Goal: Transaction & Acquisition: Obtain resource

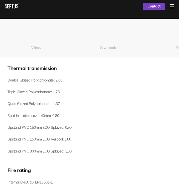
scroll to position [0, 143]
click at [110, 49] on button "Downloads" at bounding box center [108, 48] width 72 height 20
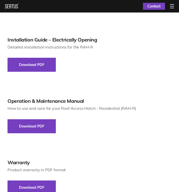
scroll to position [591, 0]
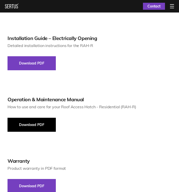
click at [33, 125] on button "Download PDF" at bounding box center [32, 125] width 48 height 14
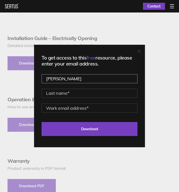
type input "[PERSON_NAME]"
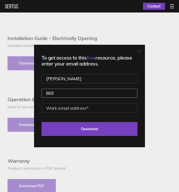
type input "BEll"
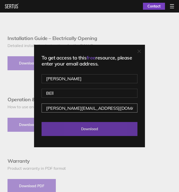
type input "[PERSON_NAME][EMAIL_ADDRESS][DOMAIN_NAME]"
click at [89, 128] on input "Download" at bounding box center [90, 129] width 96 height 14
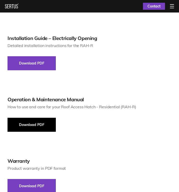
click at [36, 121] on button "Download PDF" at bounding box center [32, 125] width 48 height 14
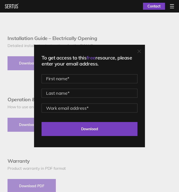
click at [139, 51] on icon at bounding box center [139, 51] width 3 height 3
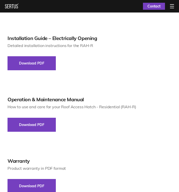
drag, startPoint x: 103, startPoint y: 187, endPoint x: 140, endPoint y: 138, distance: 61.2
click at [140, 138] on div "Technical Data Sheet Detailed technical information in PDF format Download PDF …" at bounding box center [90, 52] width 164 height 281
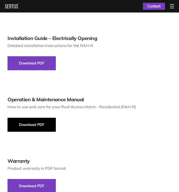
click at [32, 123] on button "Download PDF" at bounding box center [32, 125] width 48 height 14
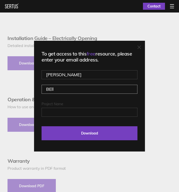
drag, startPoint x: 57, startPoint y: 90, endPoint x: 41, endPoint y: 89, distance: 16.6
click at [41, 89] on div "To get access to this free resource, please enter your email address. [PERSON_N…" at bounding box center [89, 96] width 111 height 111
type input "Bell"
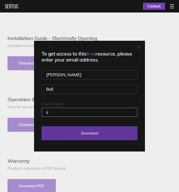
type input "s"
click at [88, 133] on input "Download" at bounding box center [90, 133] width 96 height 14
